Goal: Transaction & Acquisition: Purchase product/service

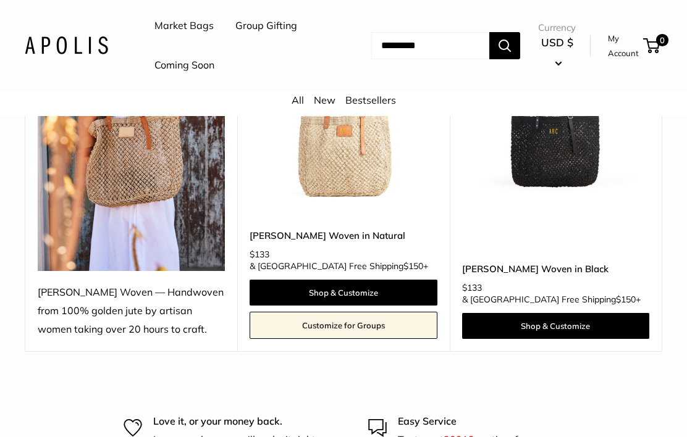
scroll to position [263, 0]
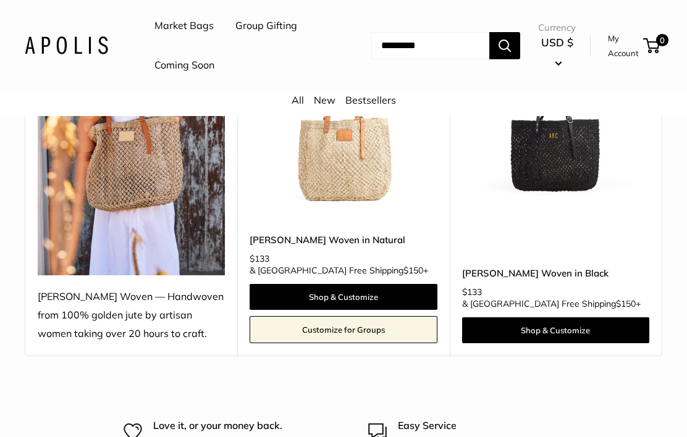
click at [355, 174] on img at bounding box center [343, 119] width 187 height 187
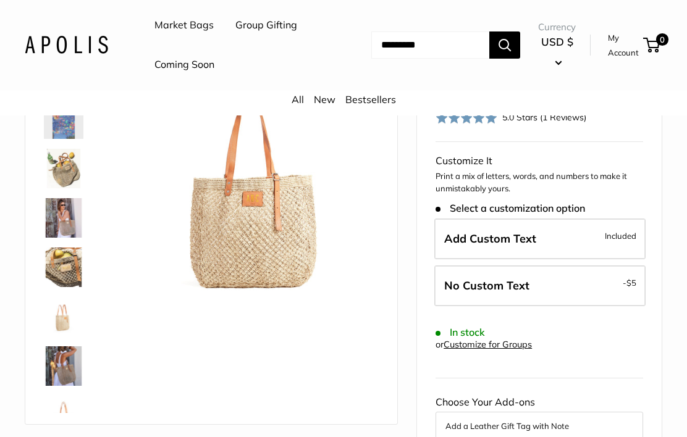
click at [269, 234] on img at bounding box center [251, 178] width 255 height 255
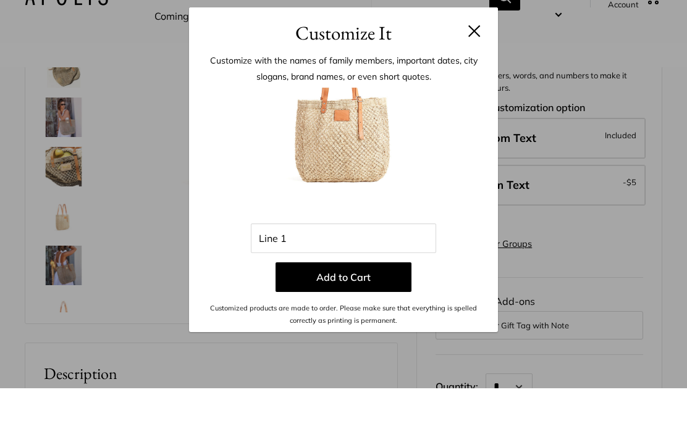
scroll to position [238, 0]
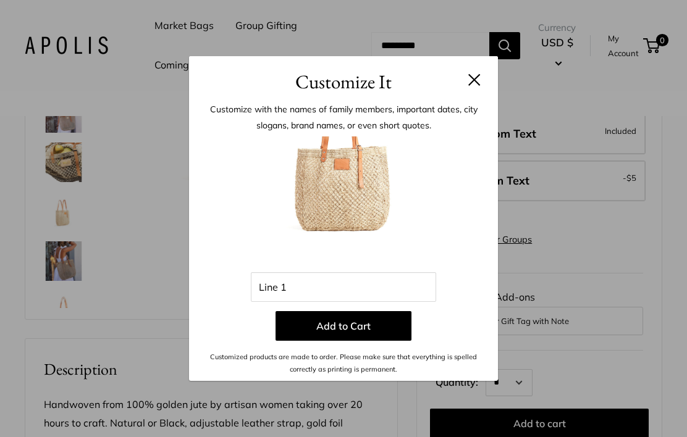
click at [468, 86] on button at bounding box center [474, 80] width 12 height 12
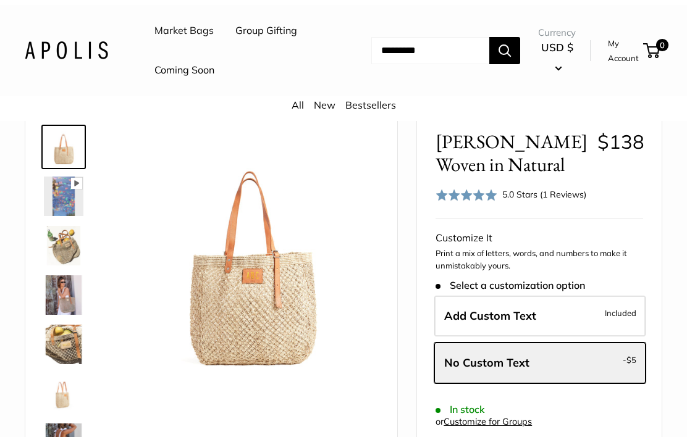
scroll to position [48, 0]
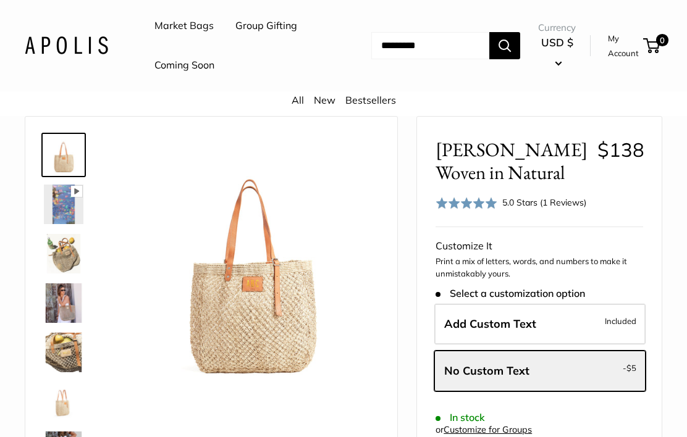
click at [54, 194] on img at bounding box center [64, 205] width 40 height 40
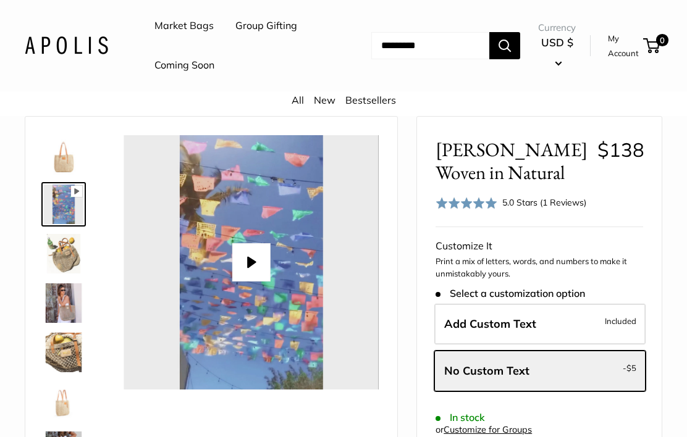
click at [59, 259] on img at bounding box center [64, 254] width 40 height 40
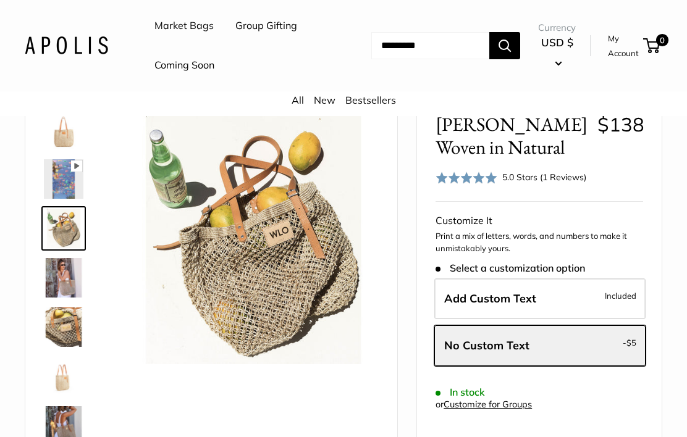
scroll to position [77, 0]
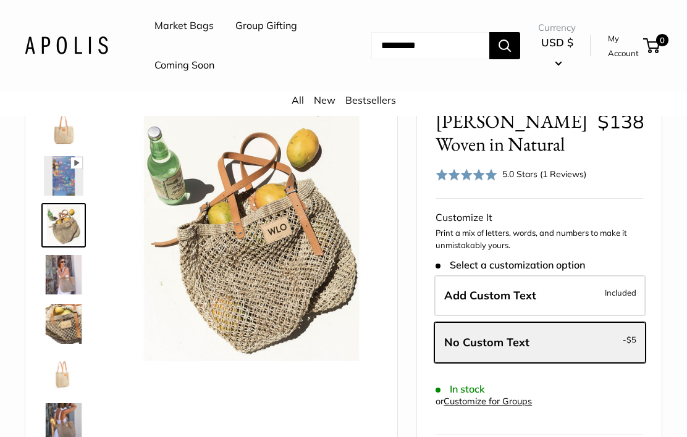
click at [57, 278] on img at bounding box center [64, 275] width 40 height 40
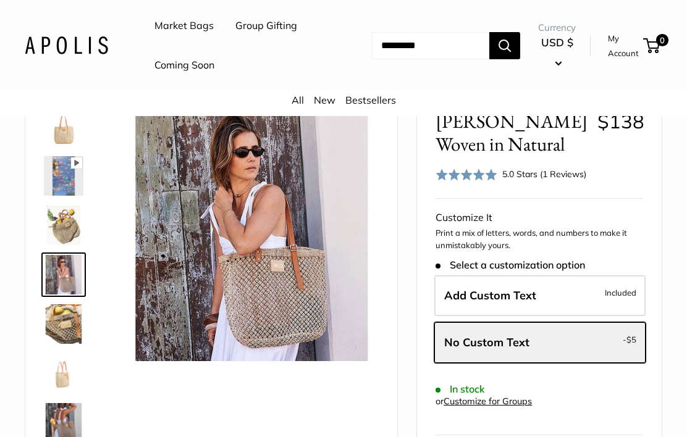
click at [64, 321] on img at bounding box center [64, 325] width 40 height 40
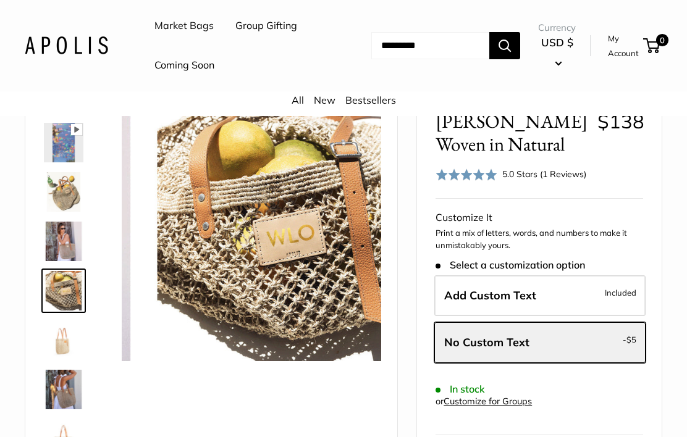
scroll to position [38, 0]
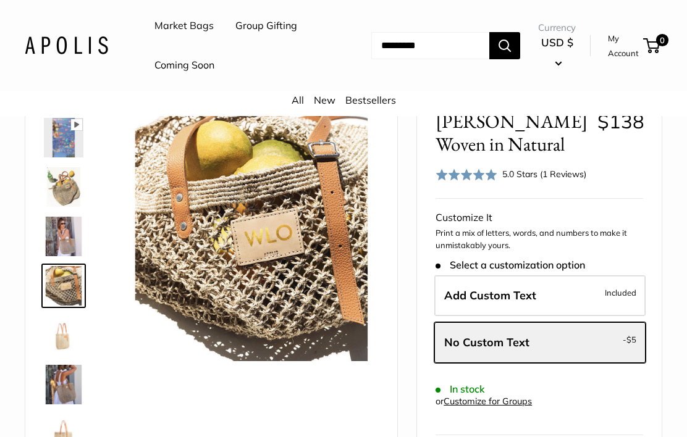
click at [57, 335] on img at bounding box center [64, 336] width 40 height 40
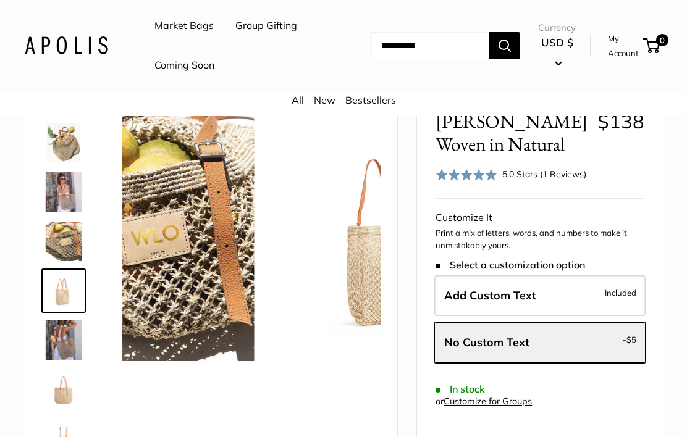
scroll to position [88, 0]
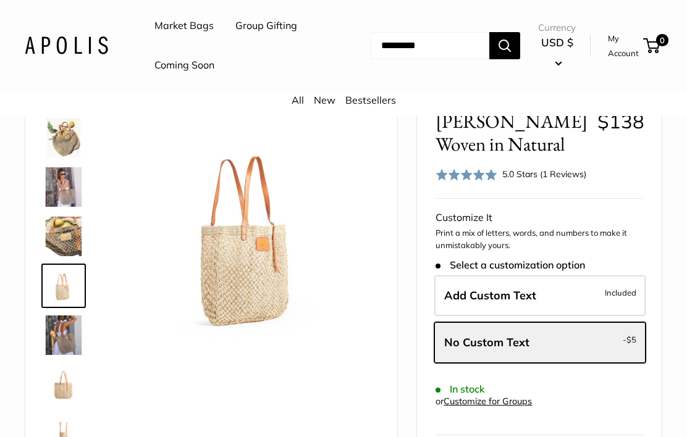
click at [65, 280] on img at bounding box center [64, 286] width 40 height 40
click at [60, 230] on img at bounding box center [64, 237] width 40 height 40
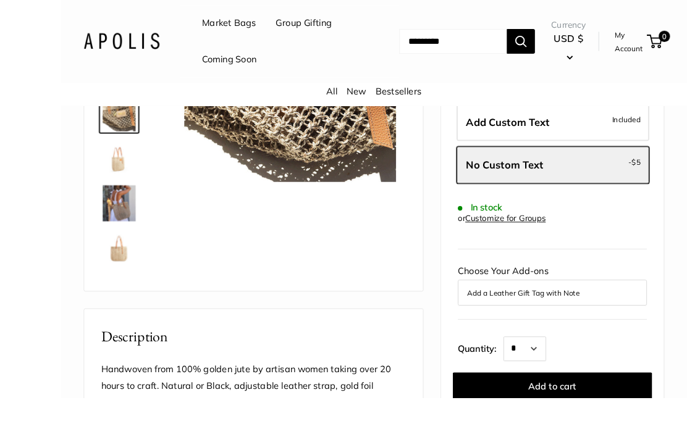
scroll to position [264, 0]
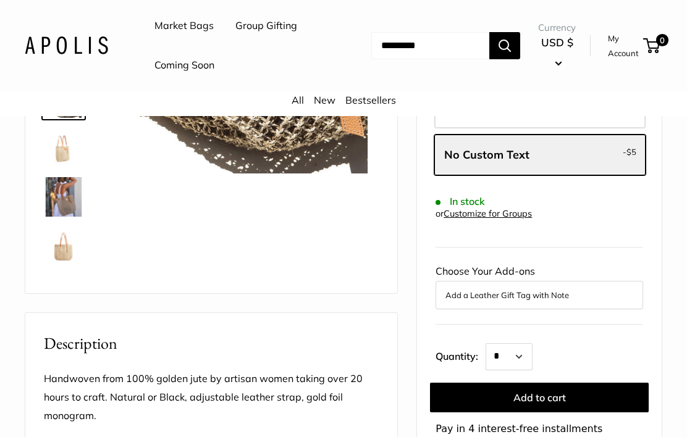
click at [58, 161] on img at bounding box center [64, 148] width 40 height 40
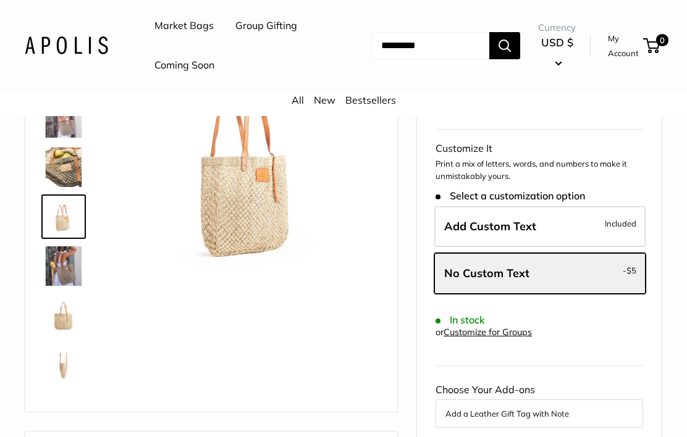
scroll to position [111, 0]
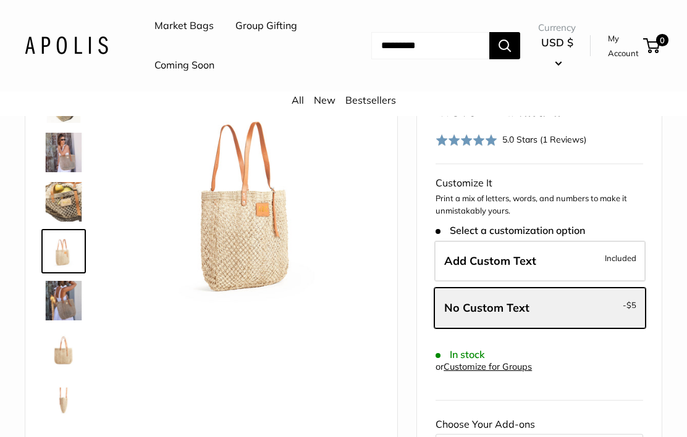
click at [61, 306] on img at bounding box center [64, 301] width 40 height 40
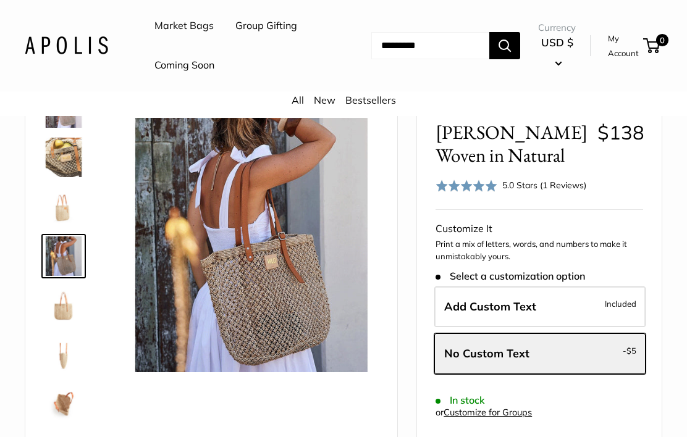
scroll to position [178, 0]
click at [78, 401] on img at bounding box center [64, 405] width 40 height 40
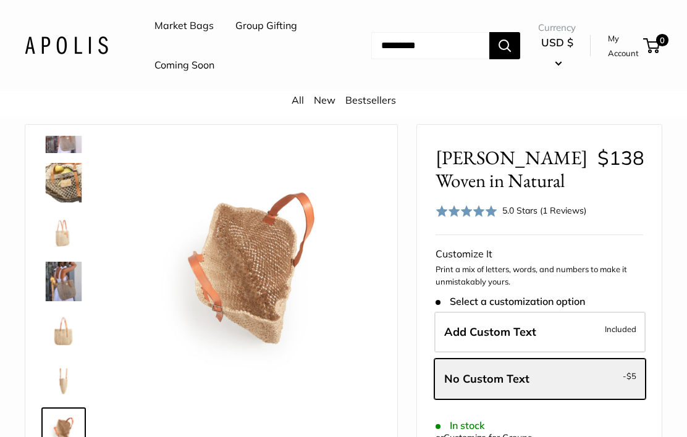
scroll to position [40, 0]
